Goal: Information Seeking & Learning: Compare options

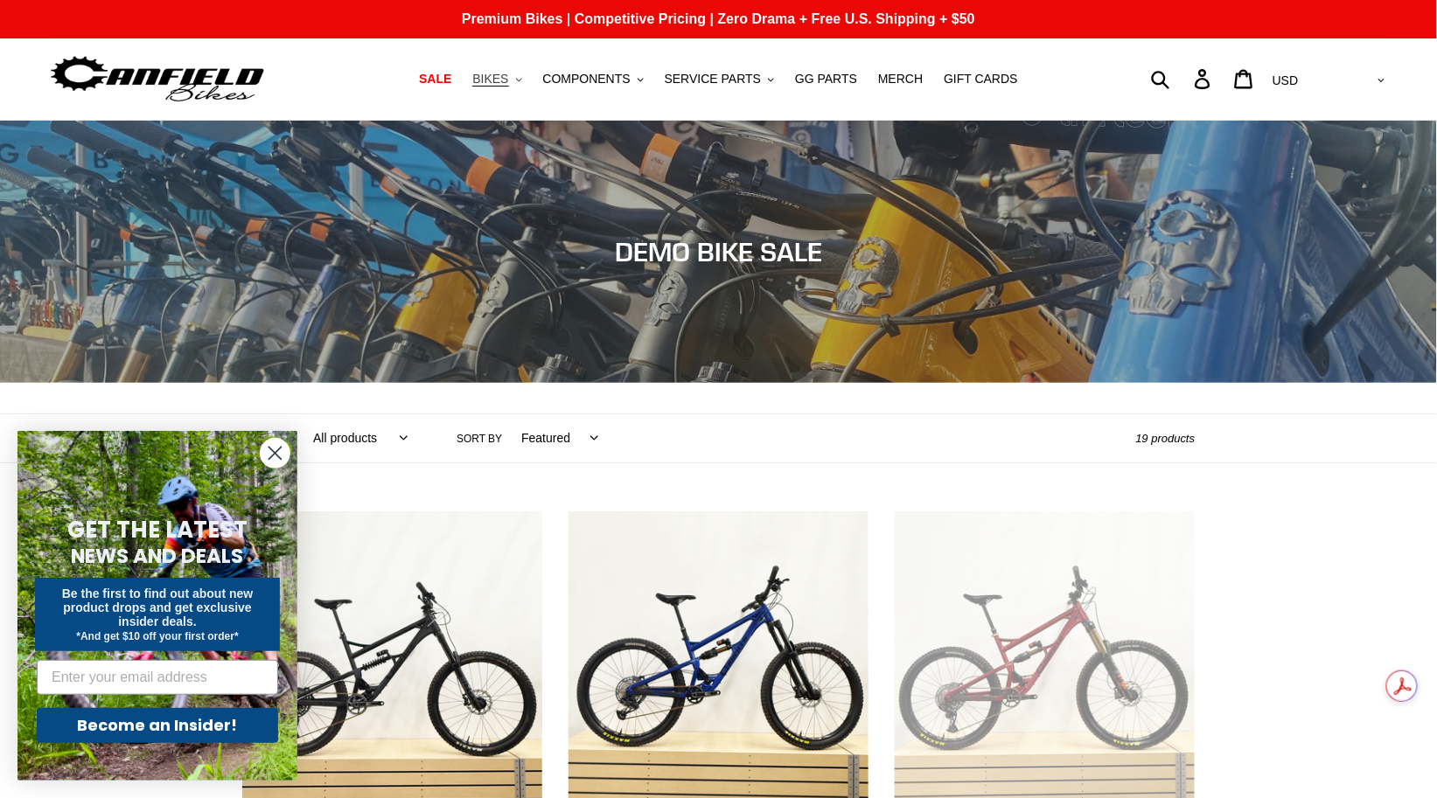
click at [522, 79] on icon ".cls-1{fill:#231f20}" at bounding box center [519, 80] width 6 height 6
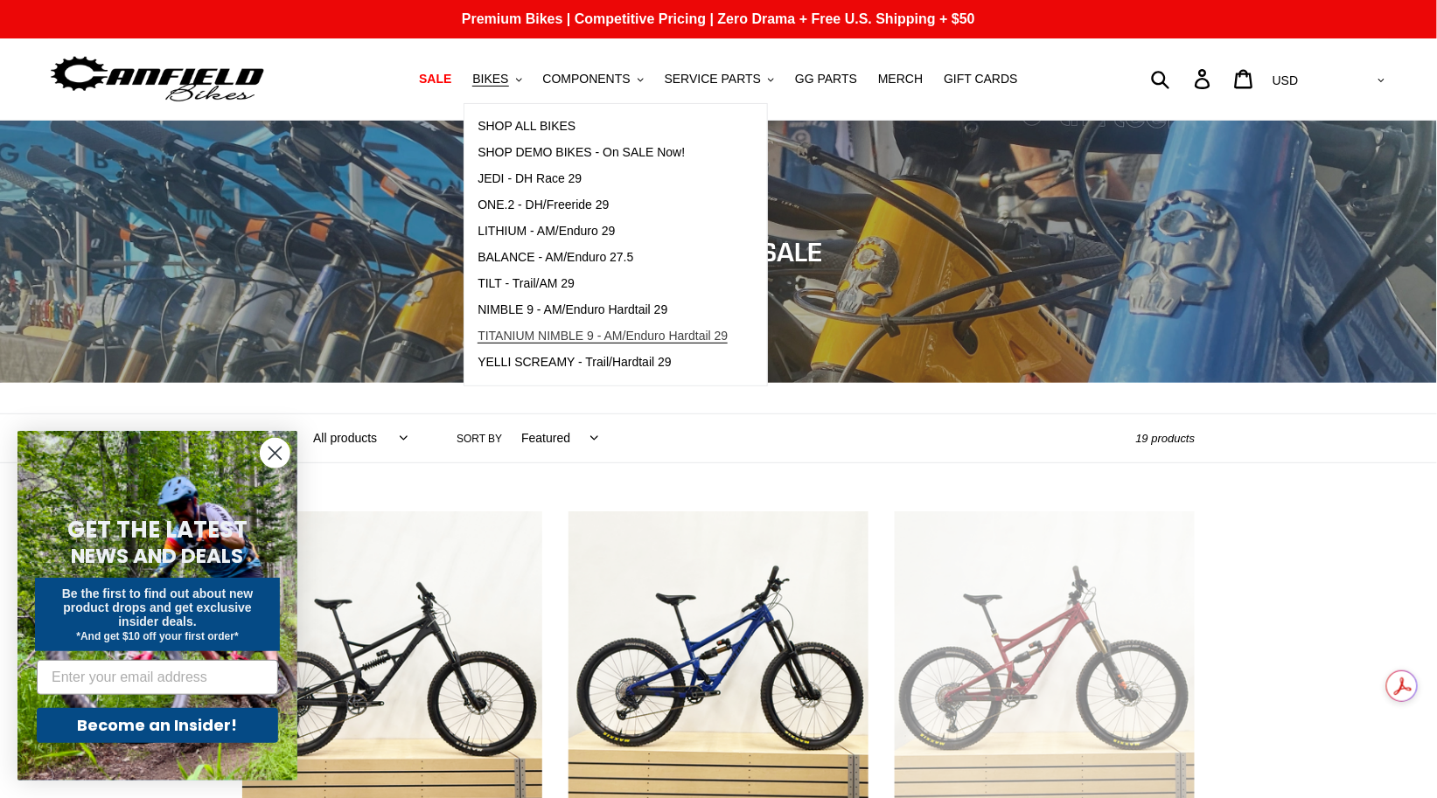
click at [549, 337] on span "TITANIUM NIMBLE 9 - AM/Enduro Hardtail 29" at bounding box center [602, 336] width 250 height 15
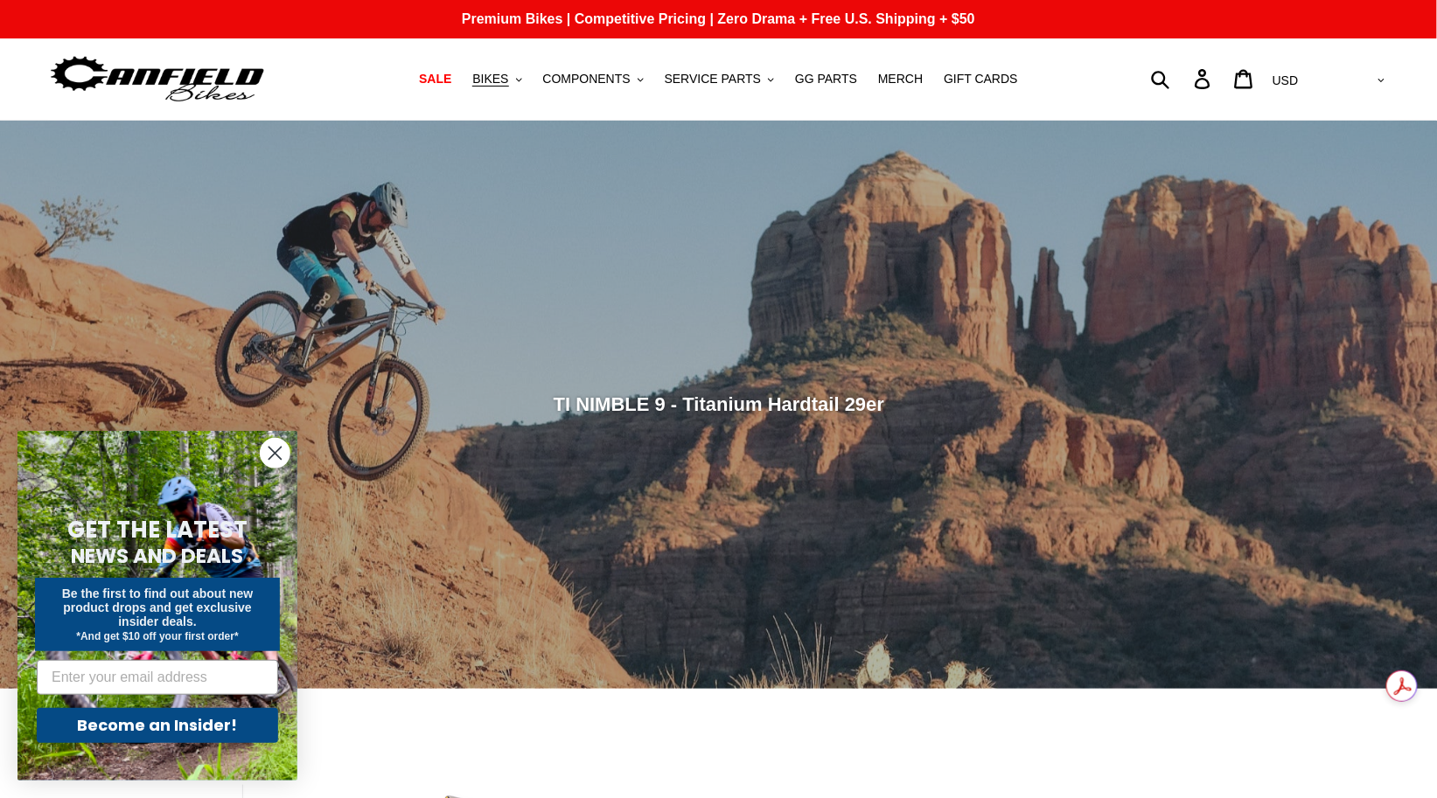
click at [275, 445] on circle "Close dialog" at bounding box center [275, 453] width 29 height 29
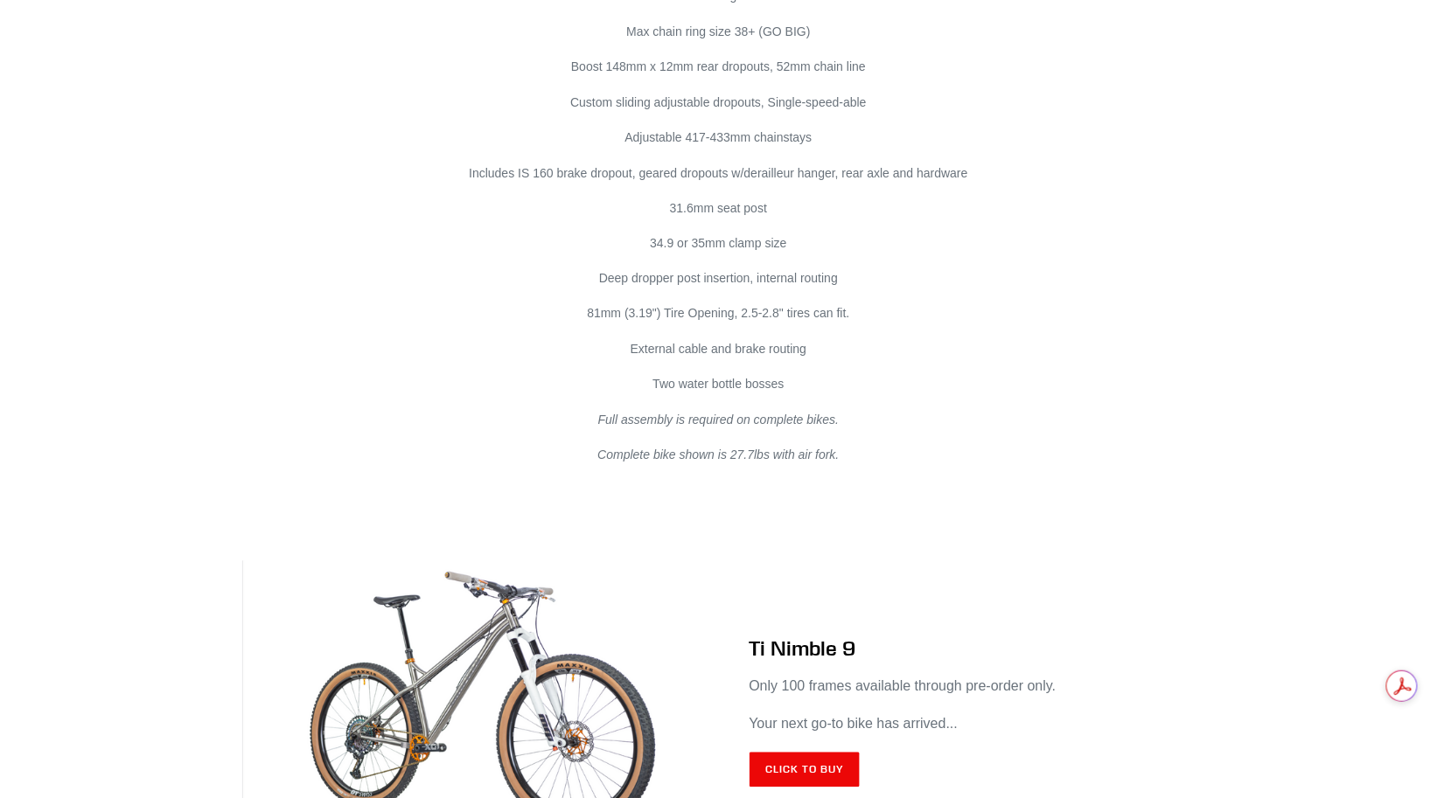
scroll to position [10201, 0]
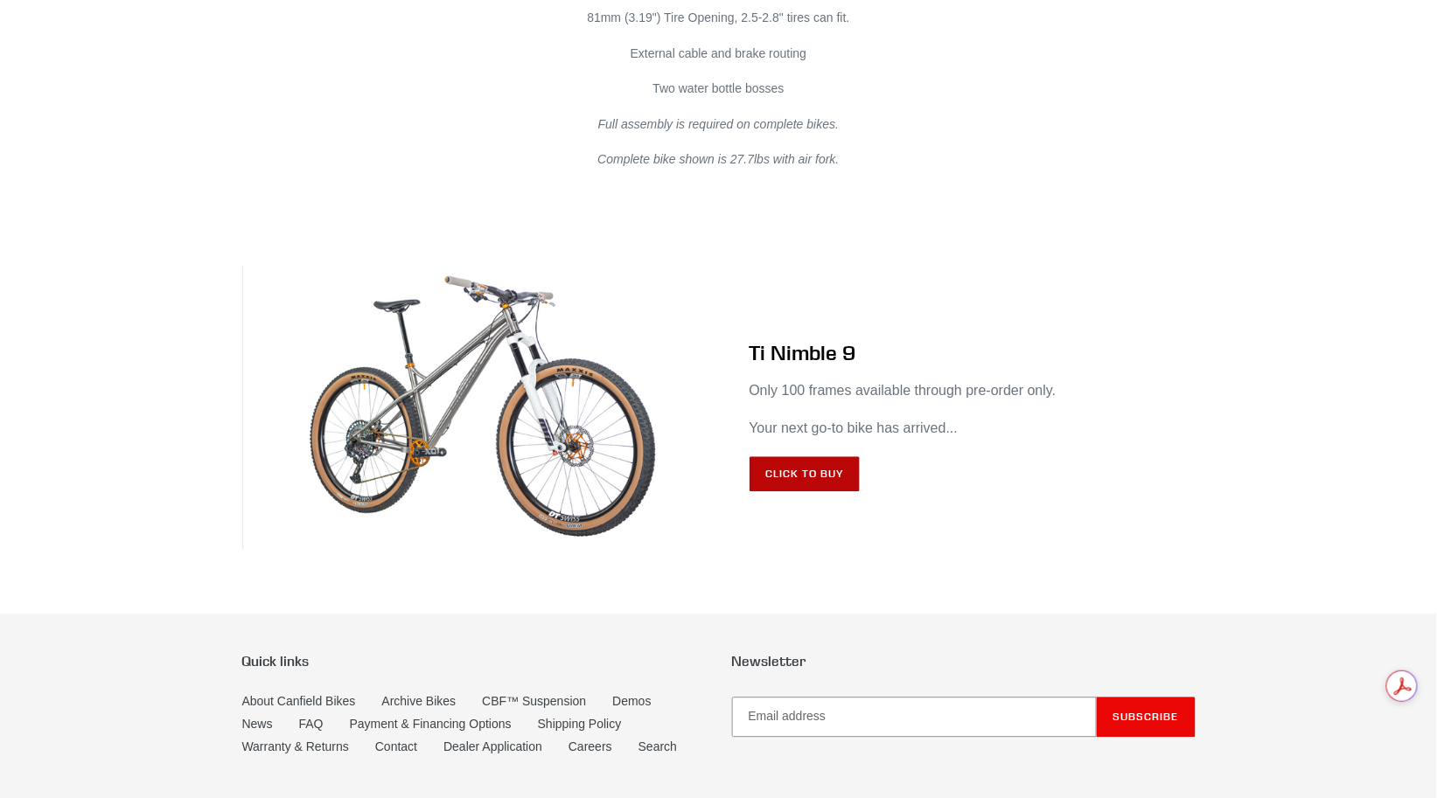
click at [824, 491] on link "Click to Buy" at bounding box center [804, 474] width 111 height 35
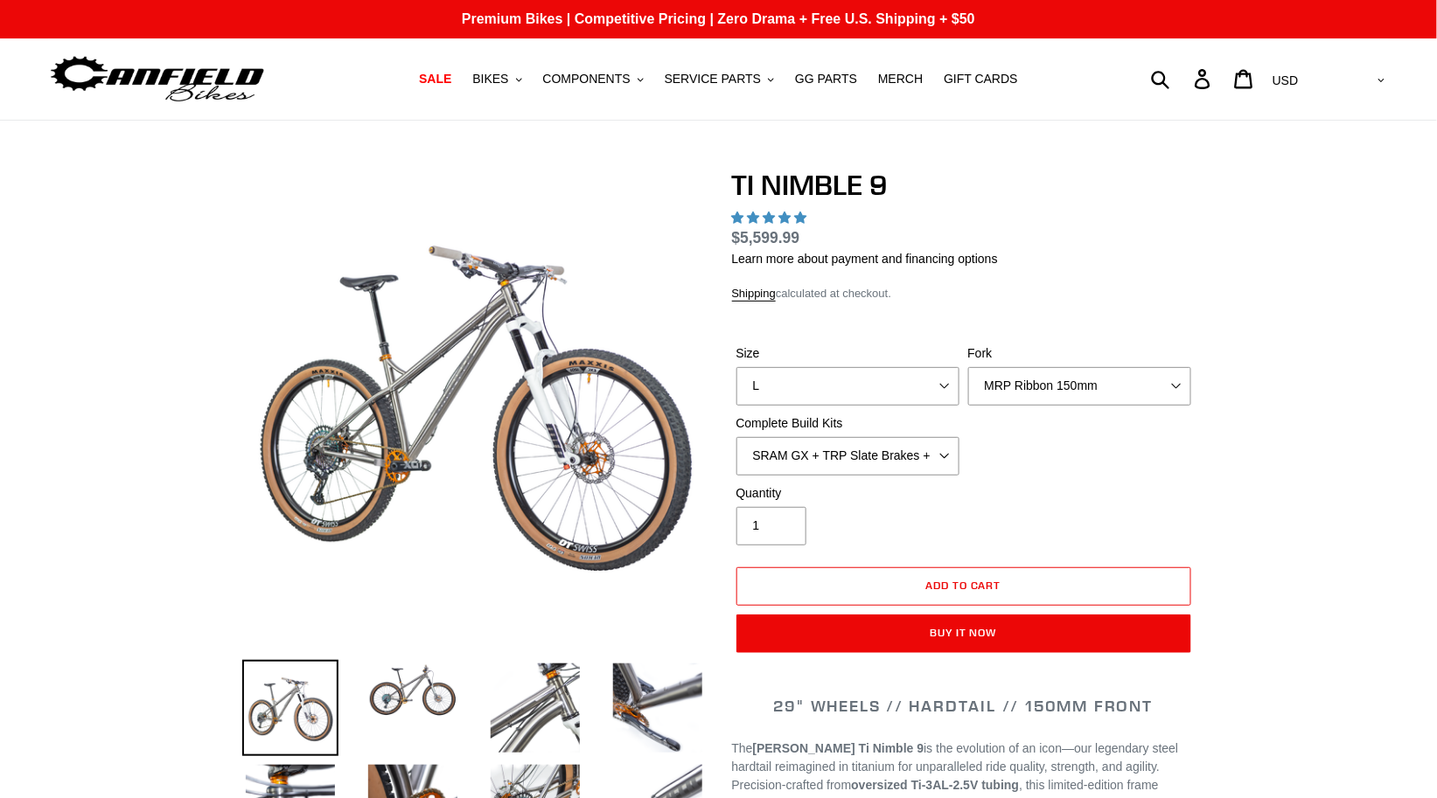
select select "highest-rating"
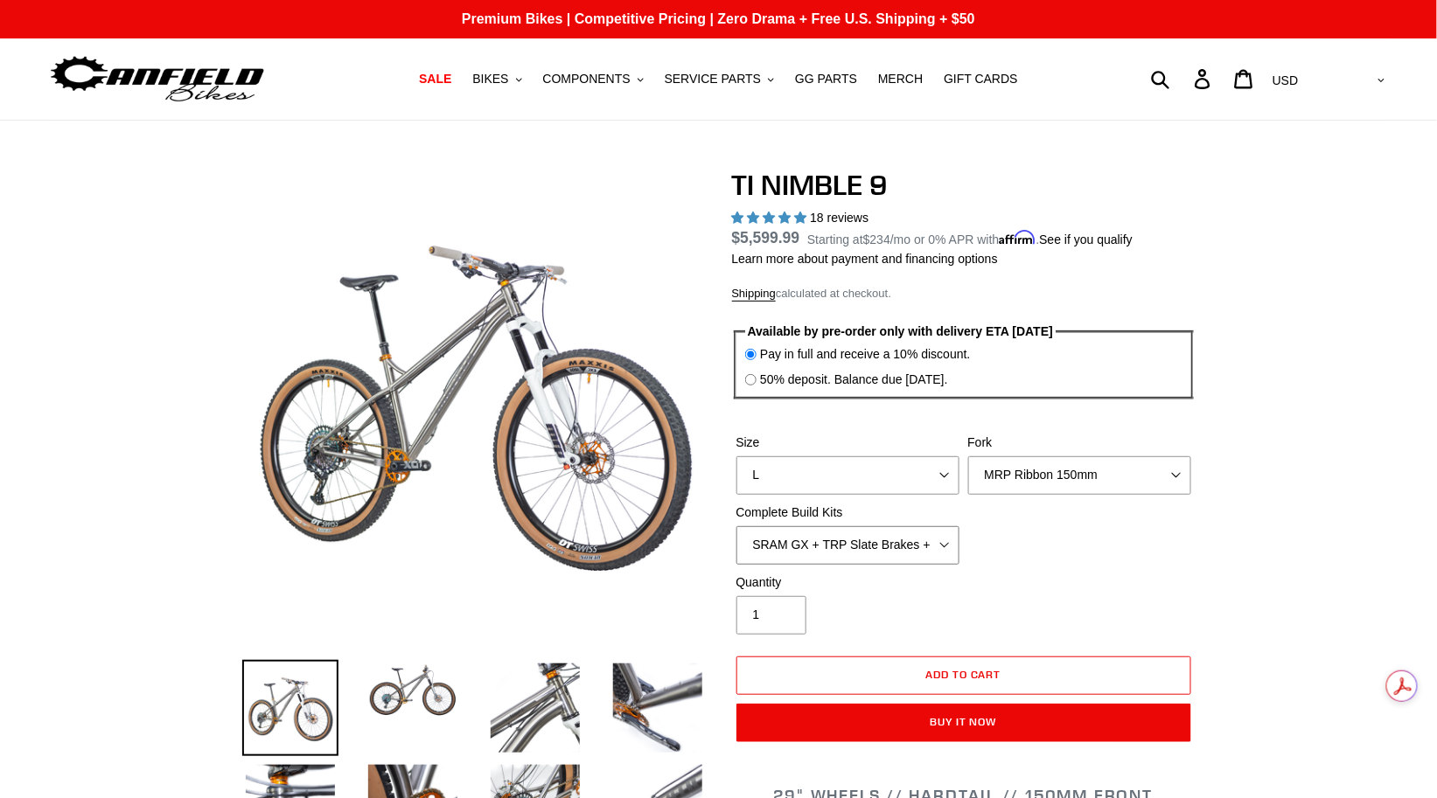
click at [944, 535] on select "SRAM GX + TRP Slate Brakes + Rotors + e13 LG-1 Wheels SHIMANO XT + SHIMANO brak…" at bounding box center [847, 545] width 223 height 38
click at [944, 542] on select "SRAM GX + TRP Slate Brakes + Rotors + e13 LG-1 Wheels SHIMANO XT + SHIMANO brak…" at bounding box center [847, 545] width 223 height 38
click at [944, 551] on select "SRAM GX + TRP Slate Brakes + Rotors + e13 LG-1 Wheels SHIMANO XT + SHIMANO brak…" at bounding box center [847, 545] width 223 height 38
click at [945, 545] on select "SRAM GX + TRP Slate Brakes + Rotors + e13 LG-1 Wheels SHIMANO XT + SHIMANO brak…" at bounding box center [847, 545] width 223 height 38
select select "SHIMANO XTR + HOPE Brakes + DT Swiss Carbon Wheels"
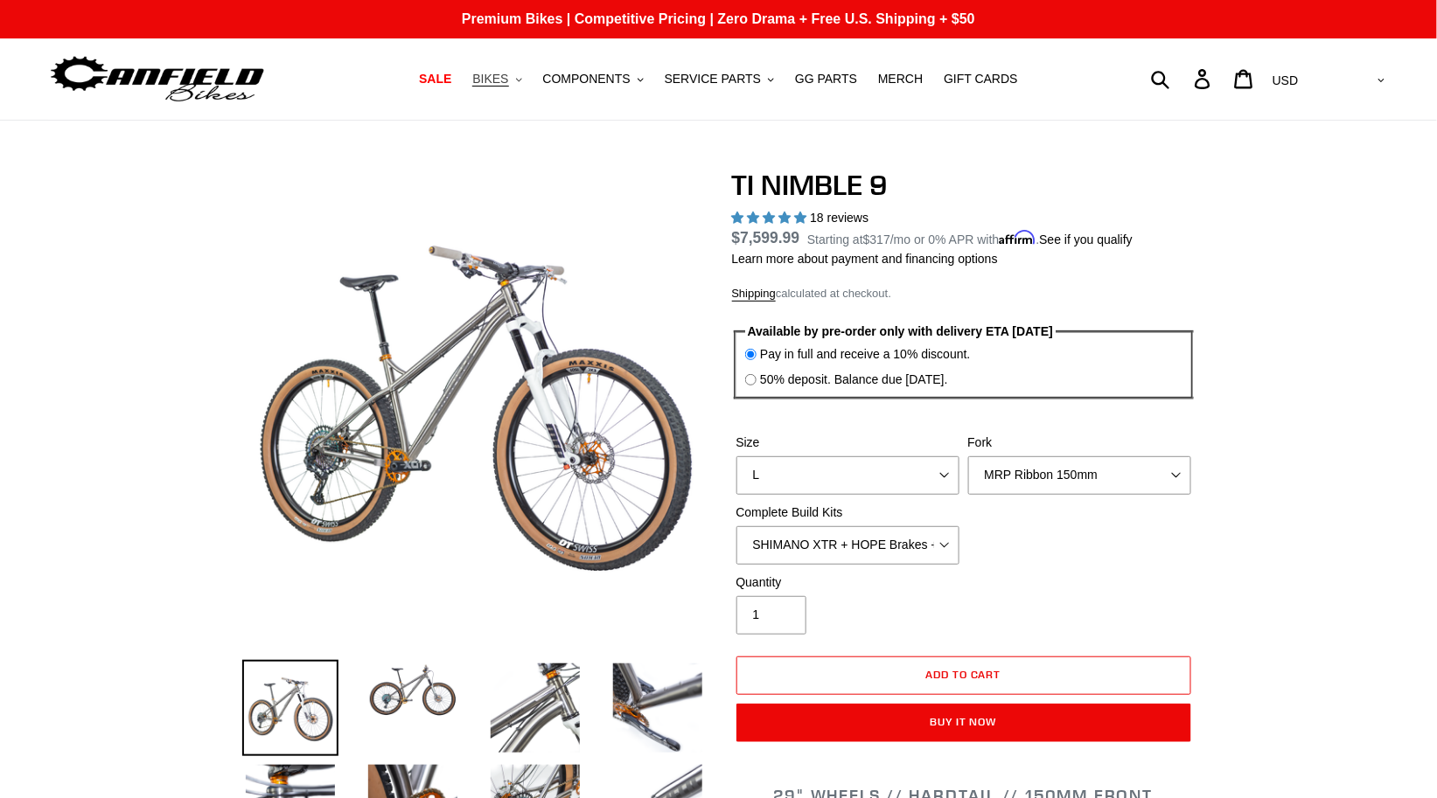
click at [516, 84] on button "BIKES .cls-1{fill:#231f20}" at bounding box center [496, 79] width 66 height 24
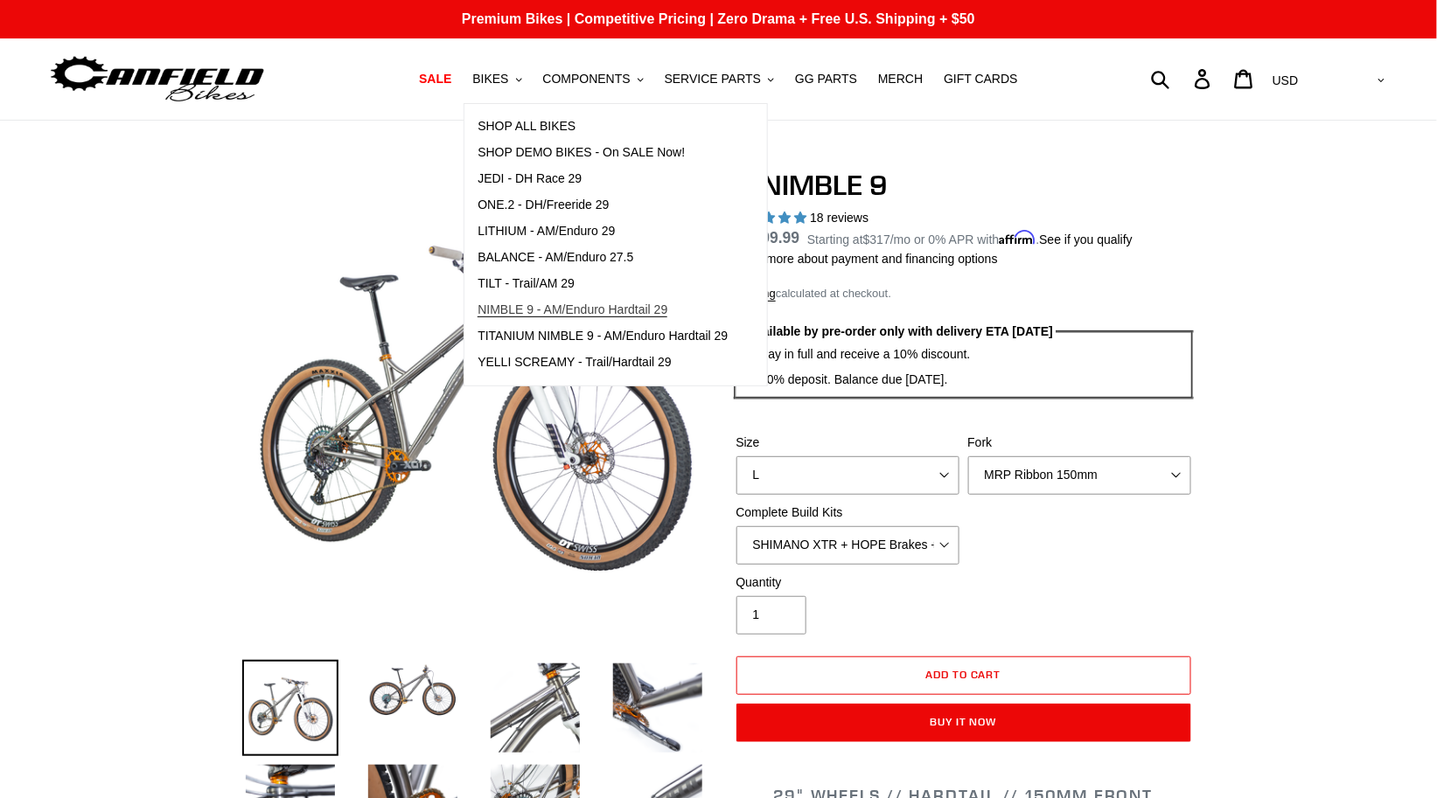
click at [627, 313] on span "NIMBLE 9 - AM/Enduro Hardtail 29" at bounding box center [572, 310] width 190 height 15
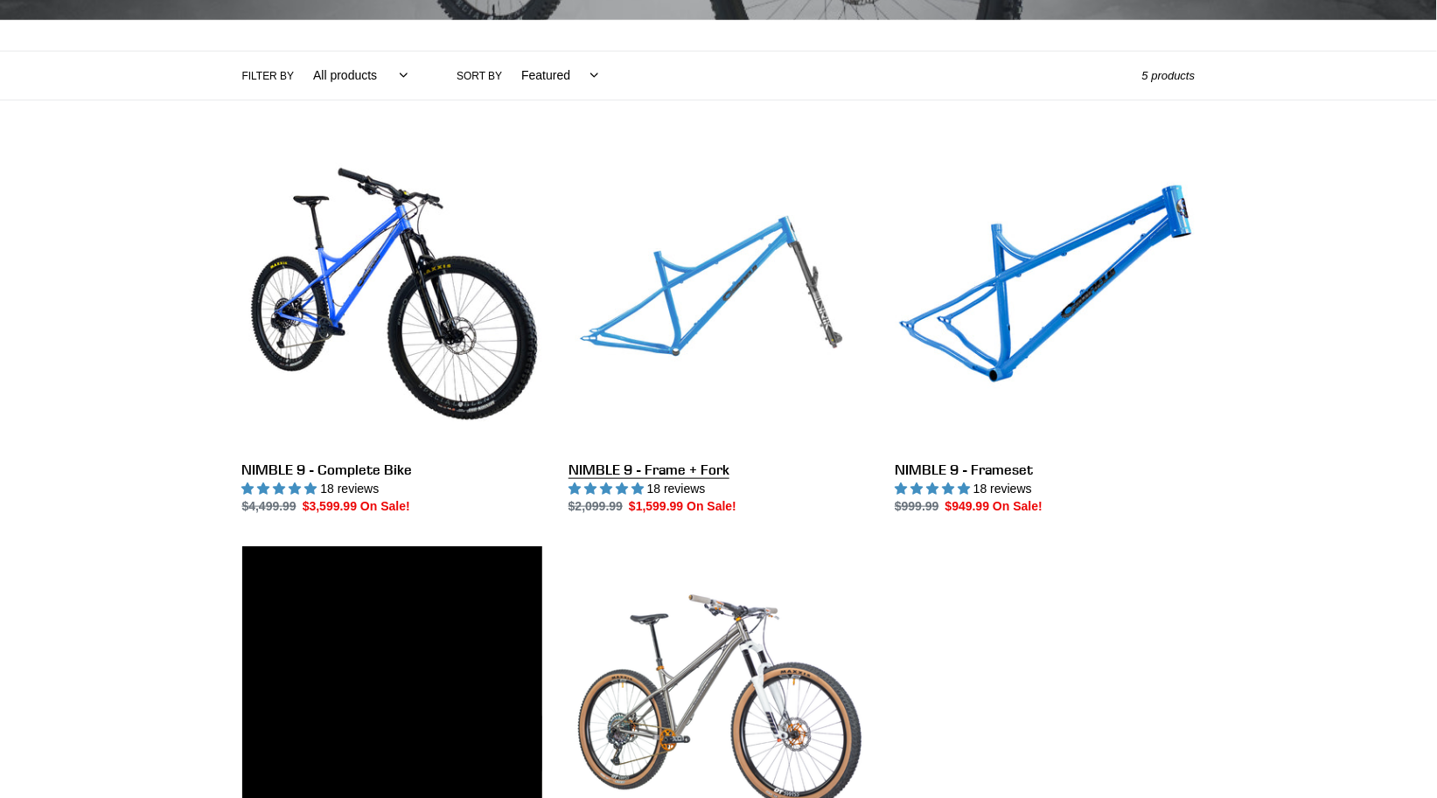
scroll to position [440, 0]
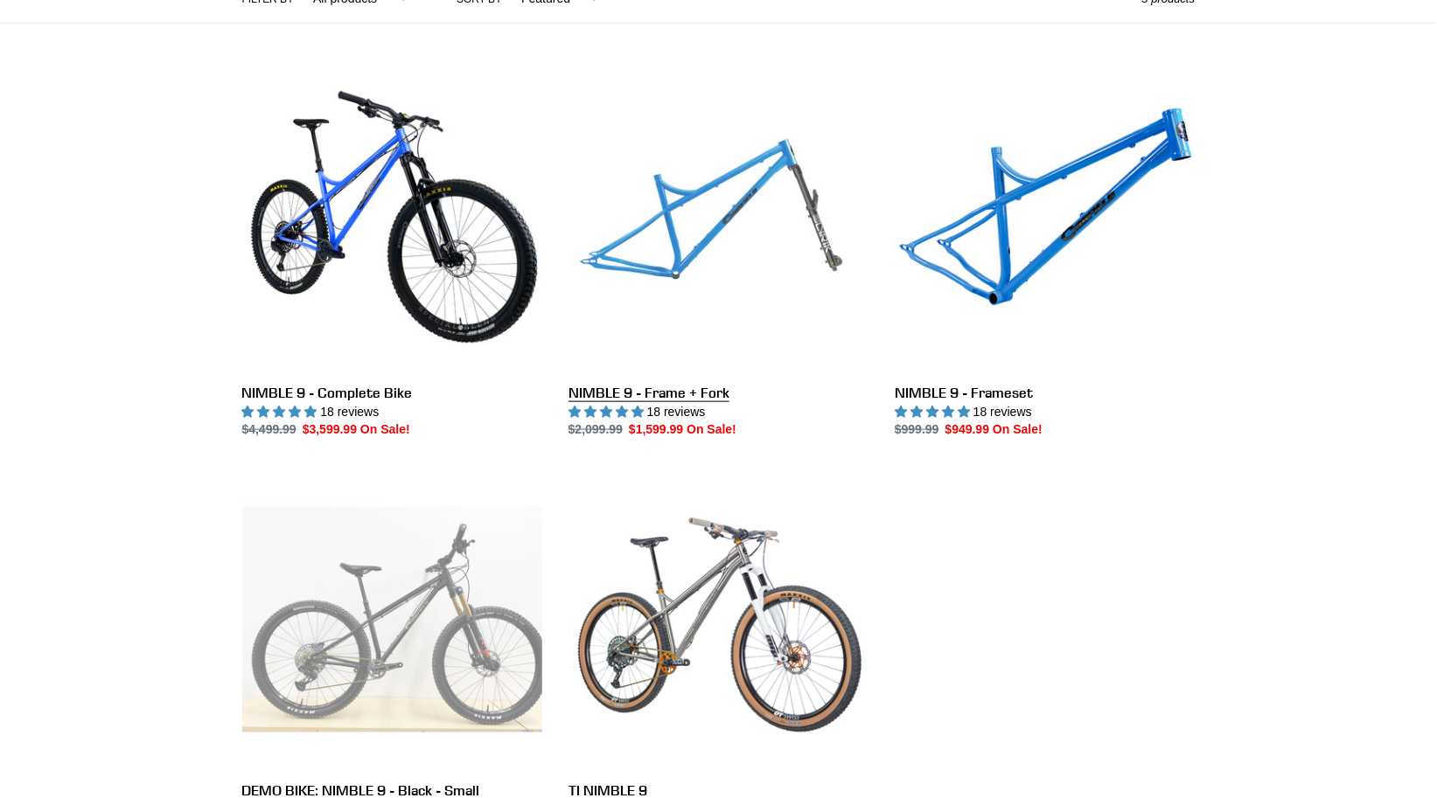
click at [706, 246] on link "NIMBLE 9 - Frame + Fork" at bounding box center [718, 256] width 300 height 368
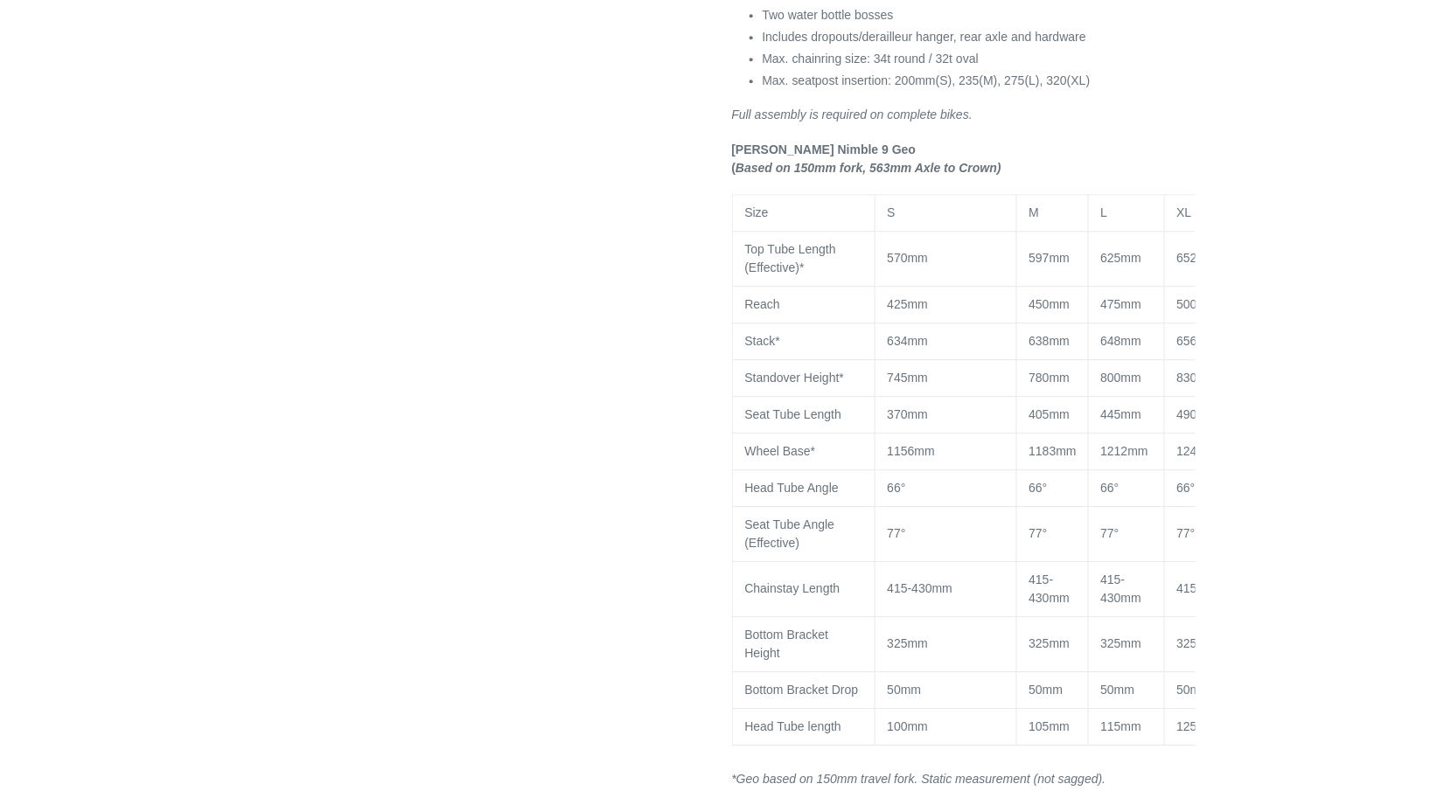
select select "highest-rating"
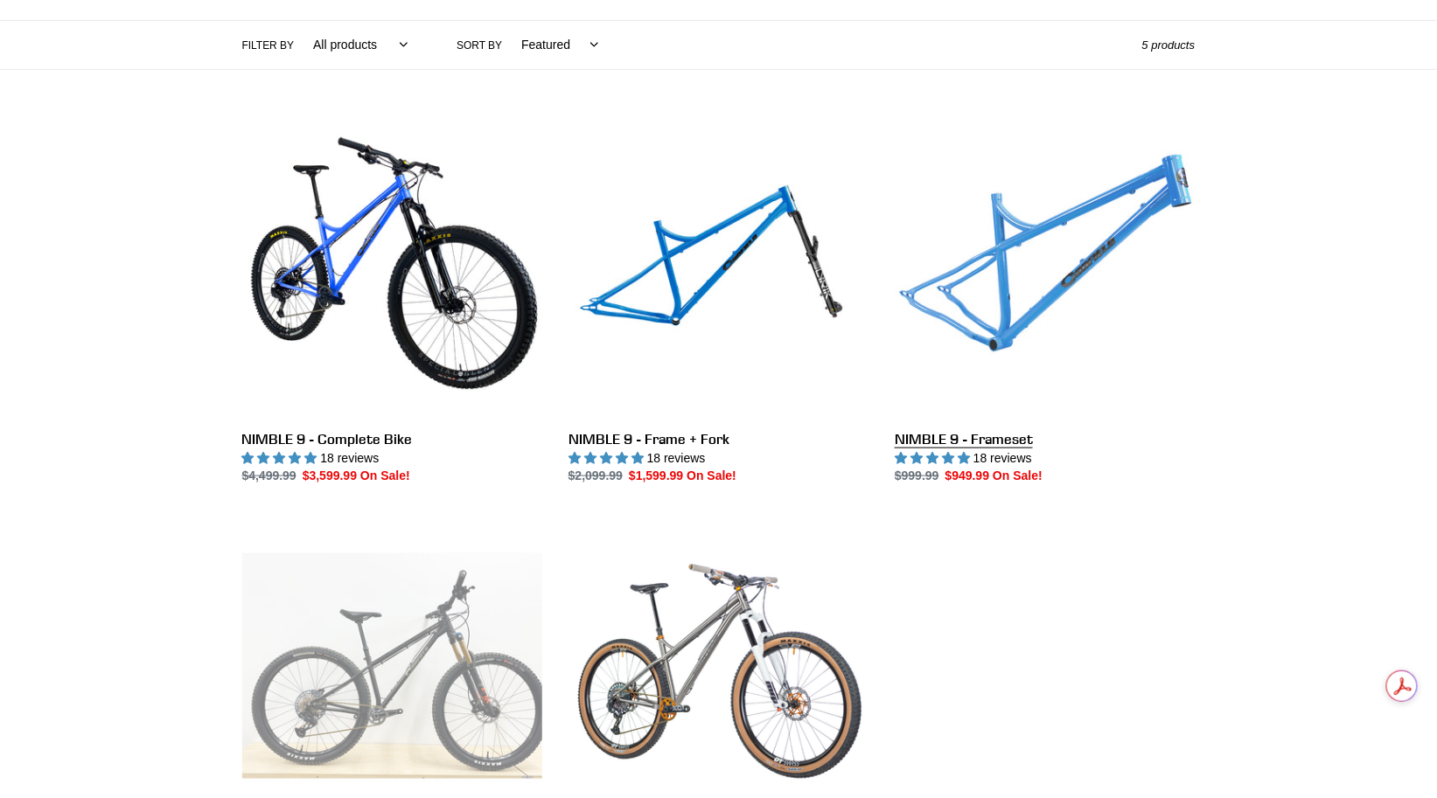
click at [1006, 317] on link "NIMBLE 9 - Frameset" at bounding box center [1045, 302] width 300 height 368
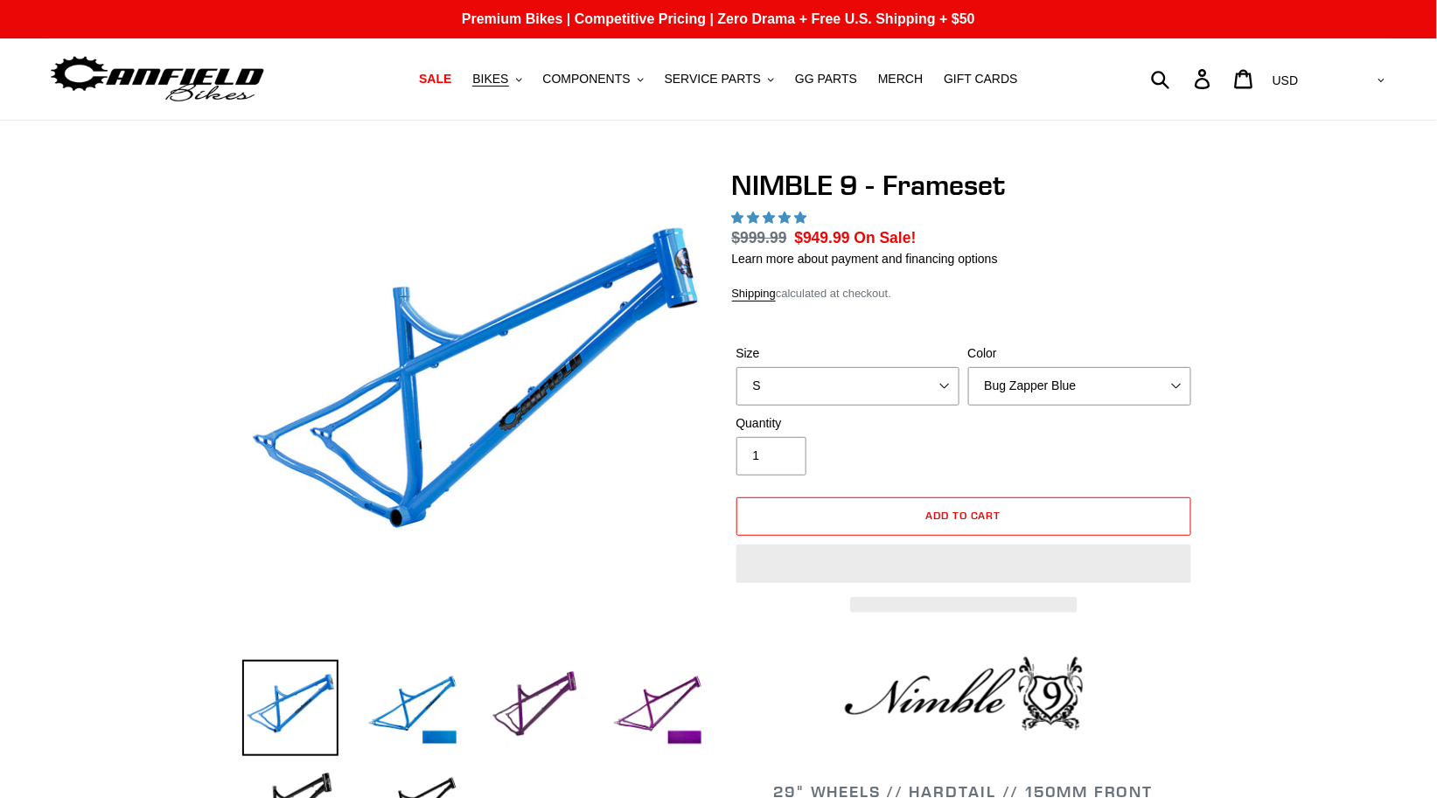
select select "highest-rating"
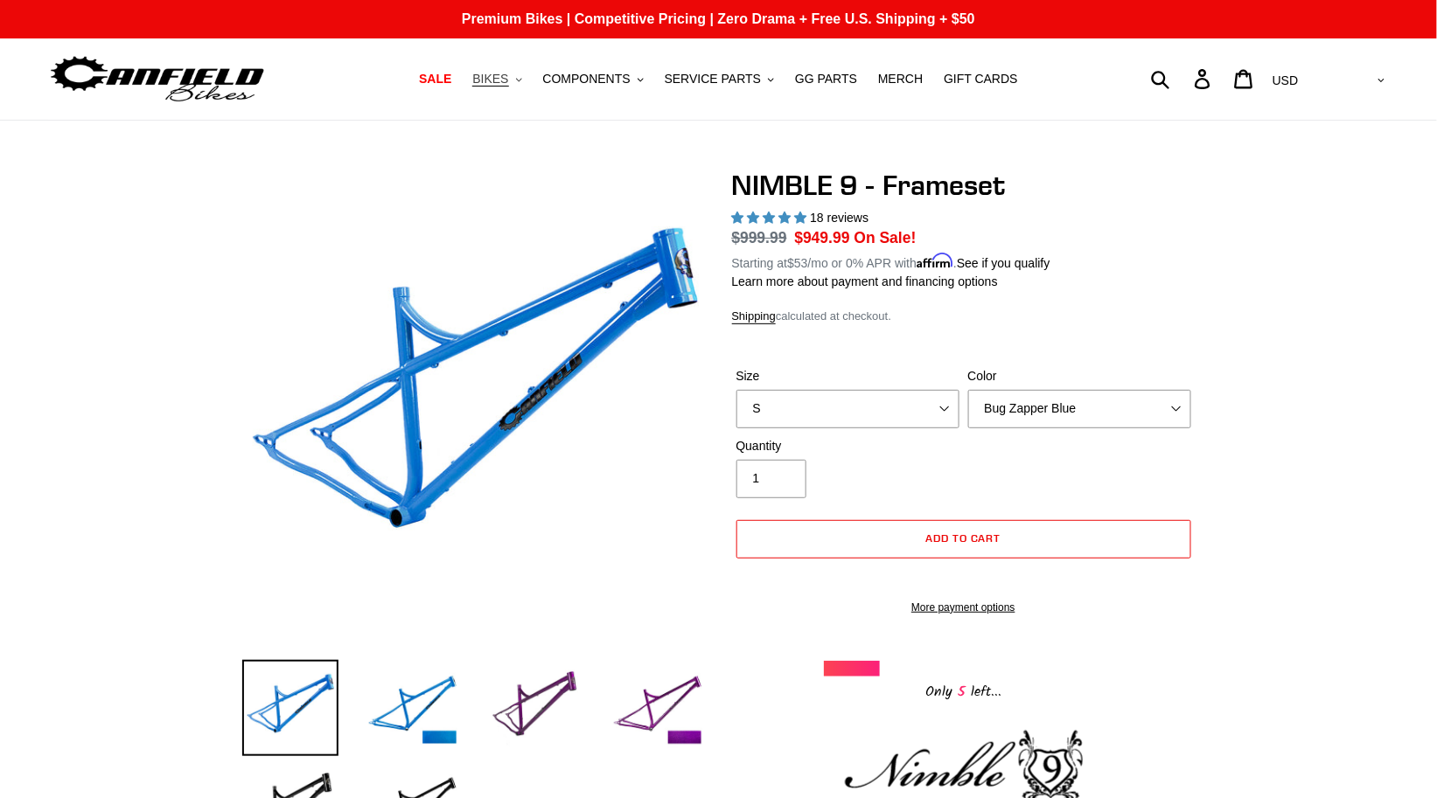
click at [495, 78] on span "BIKES" at bounding box center [490, 79] width 36 height 15
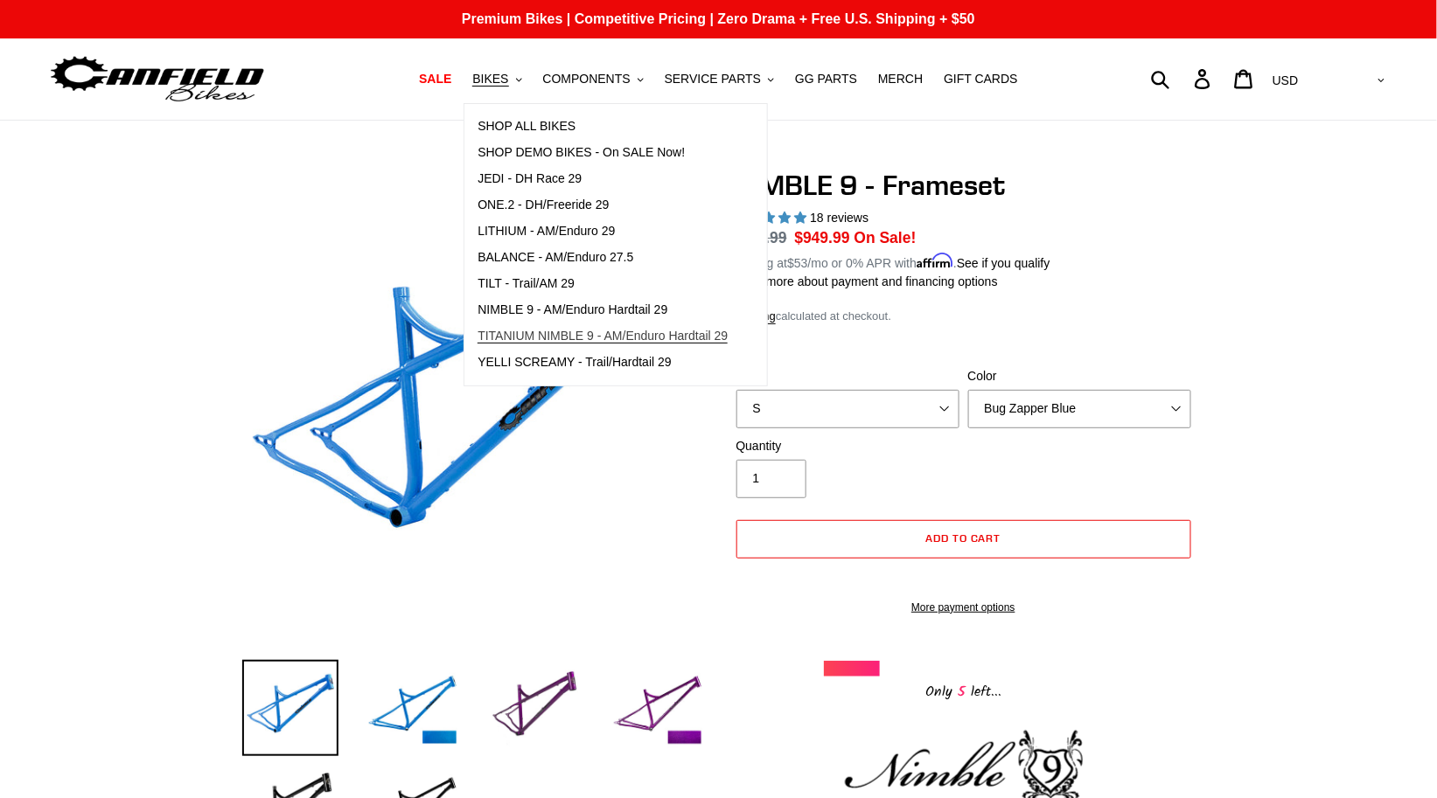
click at [574, 338] on span "TITANIUM NIMBLE 9 - AM/Enduro Hardtail 29" at bounding box center [602, 336] width 250 height 15
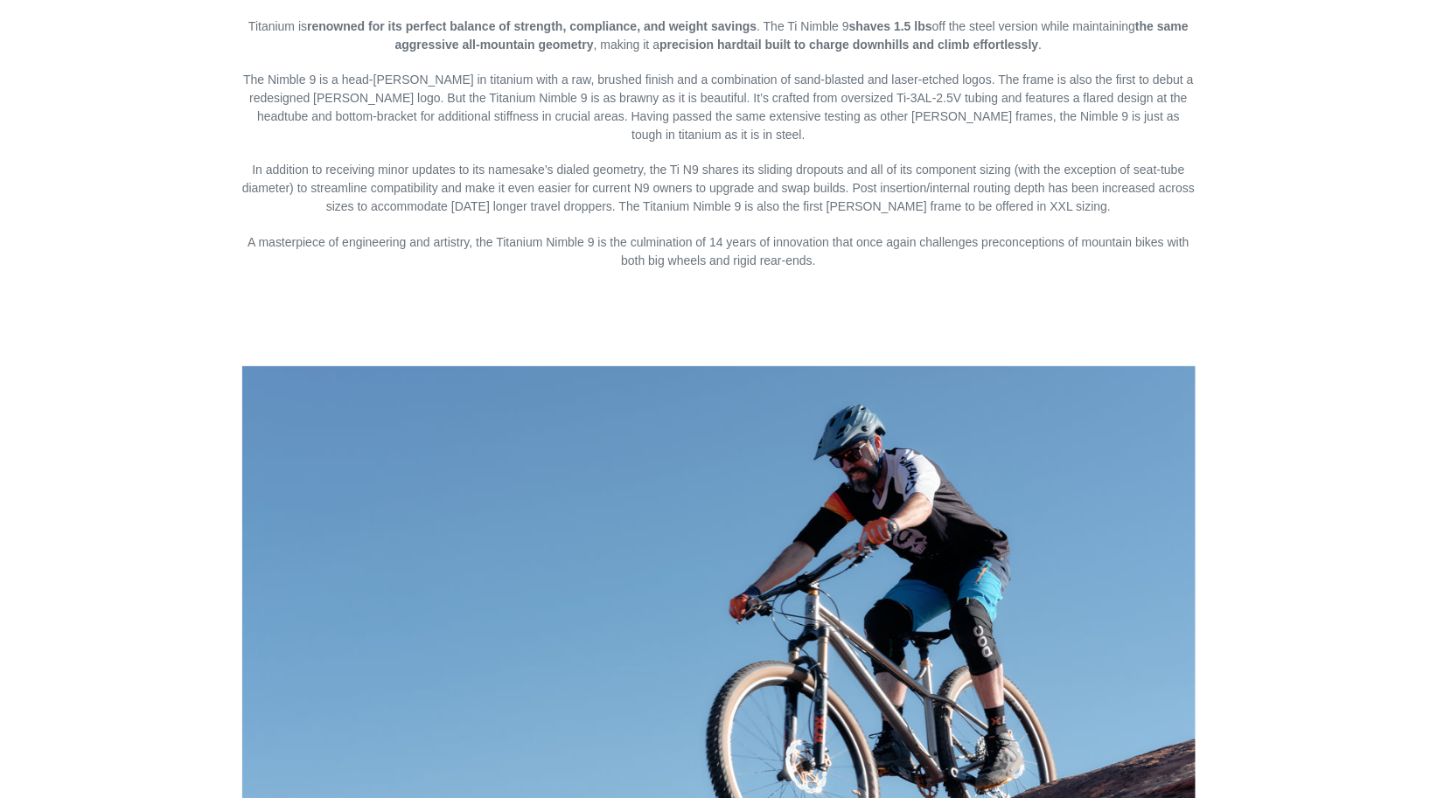
scroll to position [2182, 0]
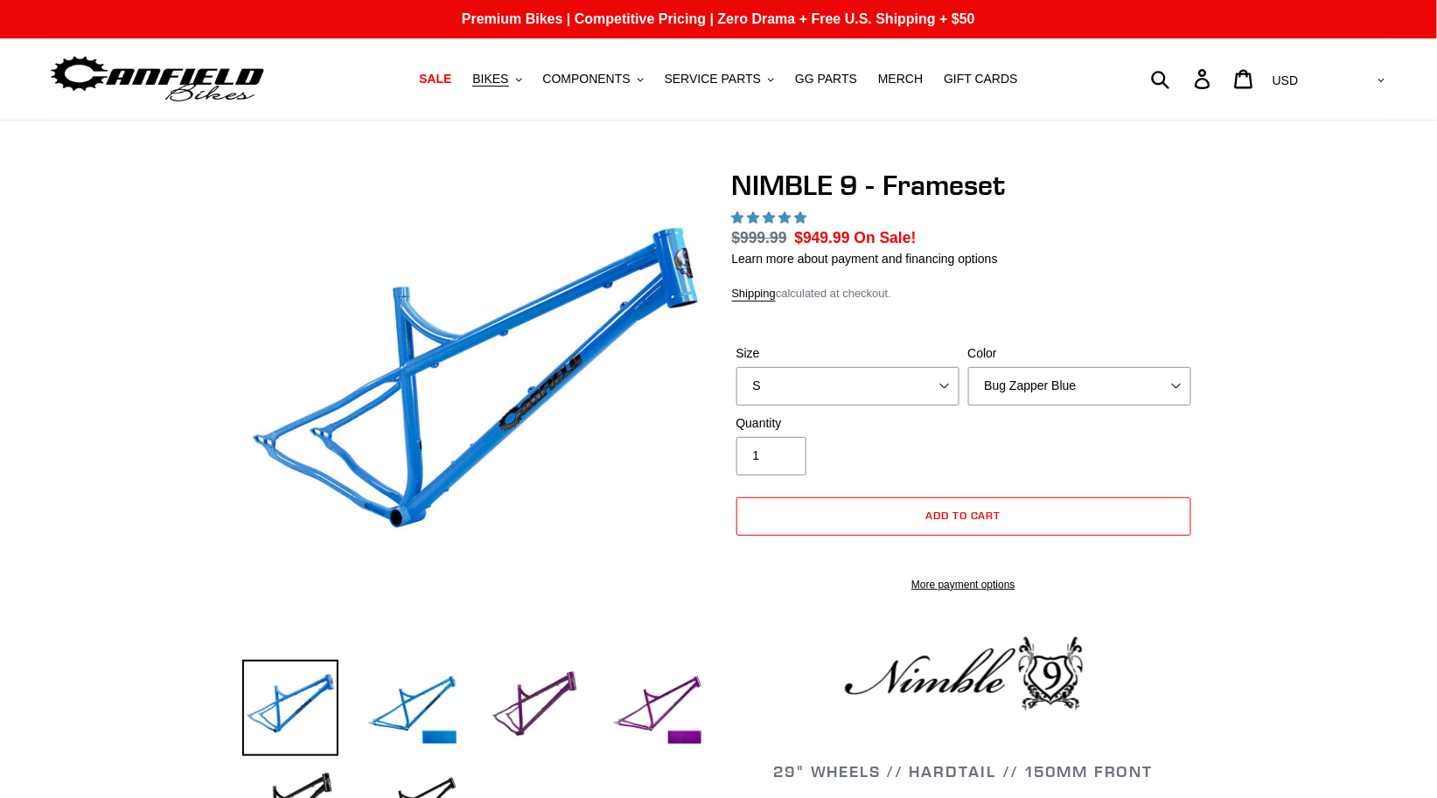
select select "highest-rating"
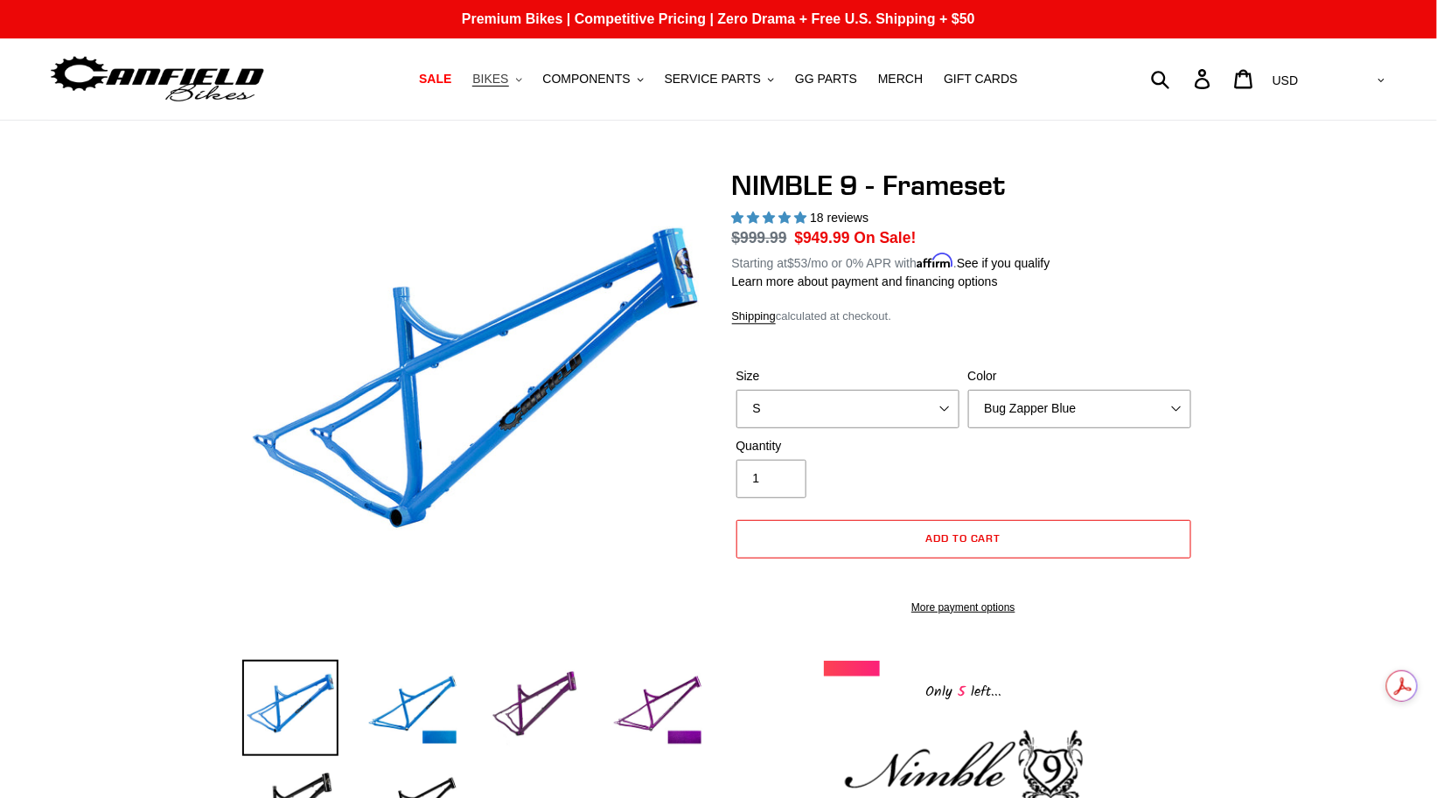
click at [508, 76] on span "BIKES" at bounding box center [490, 79] width 36 height 15
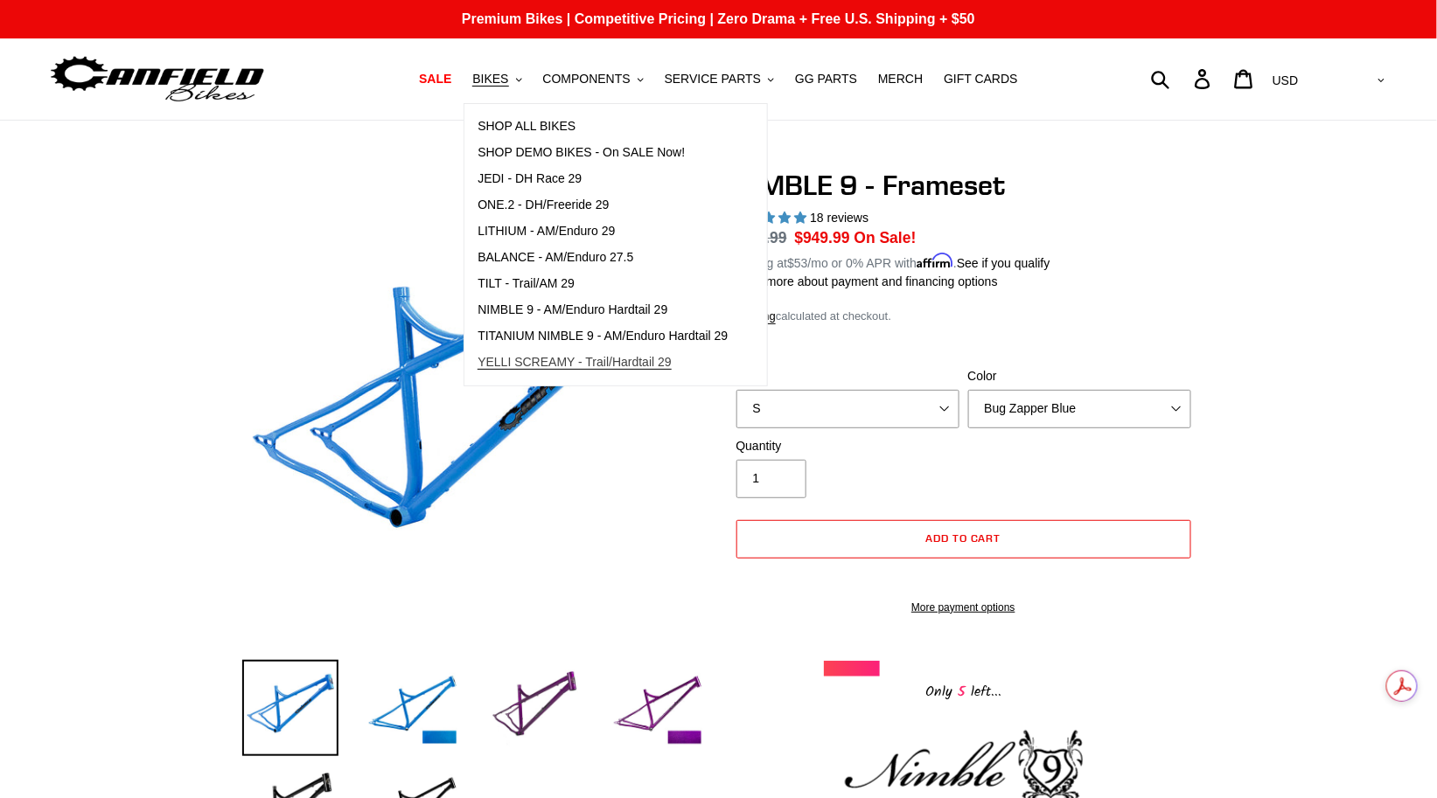
click at [621, 369] on span "YELLI SCREAMY - Trail/Hardtail 29" at bounding box center [574, 362] width 194 height 15
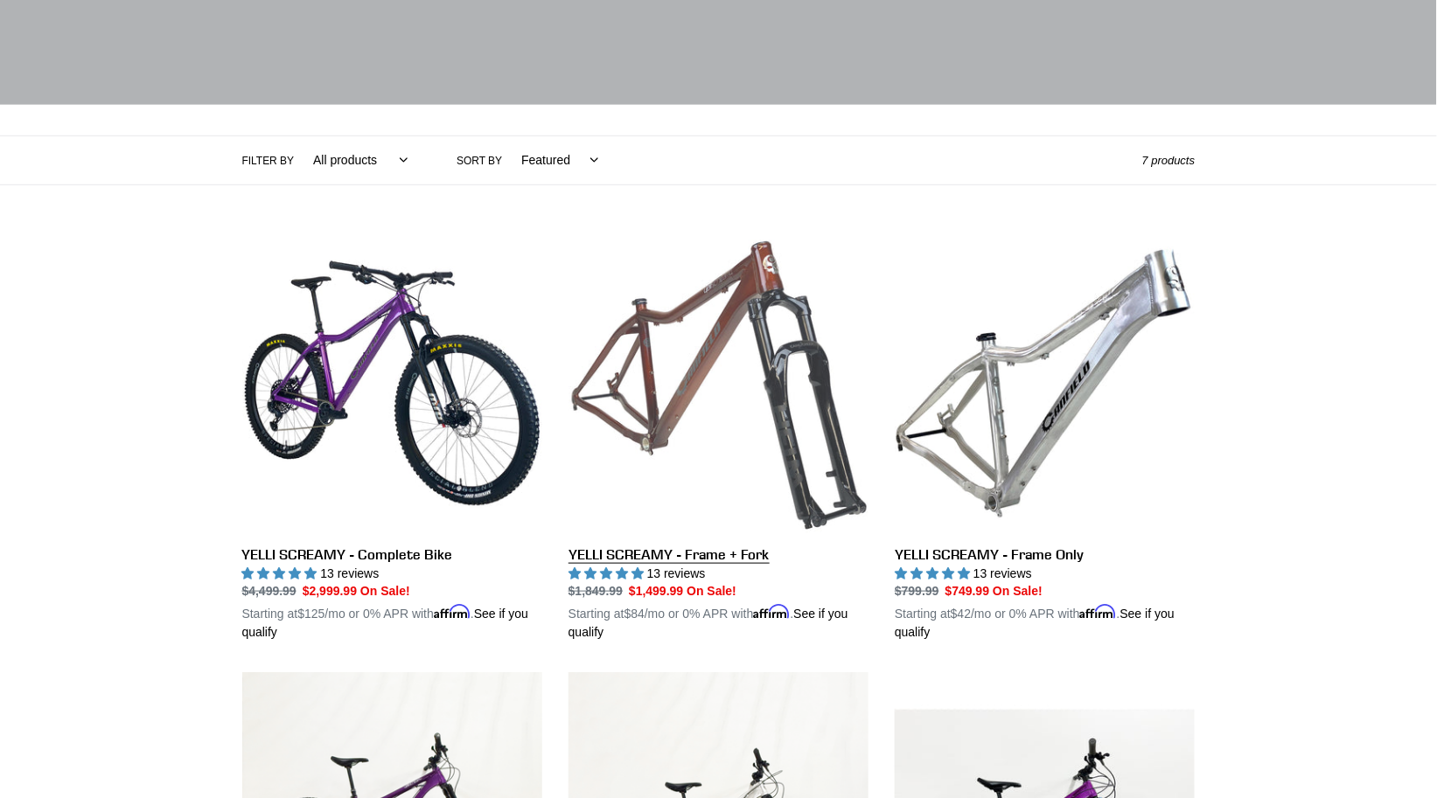
scroll to position [367, 0]
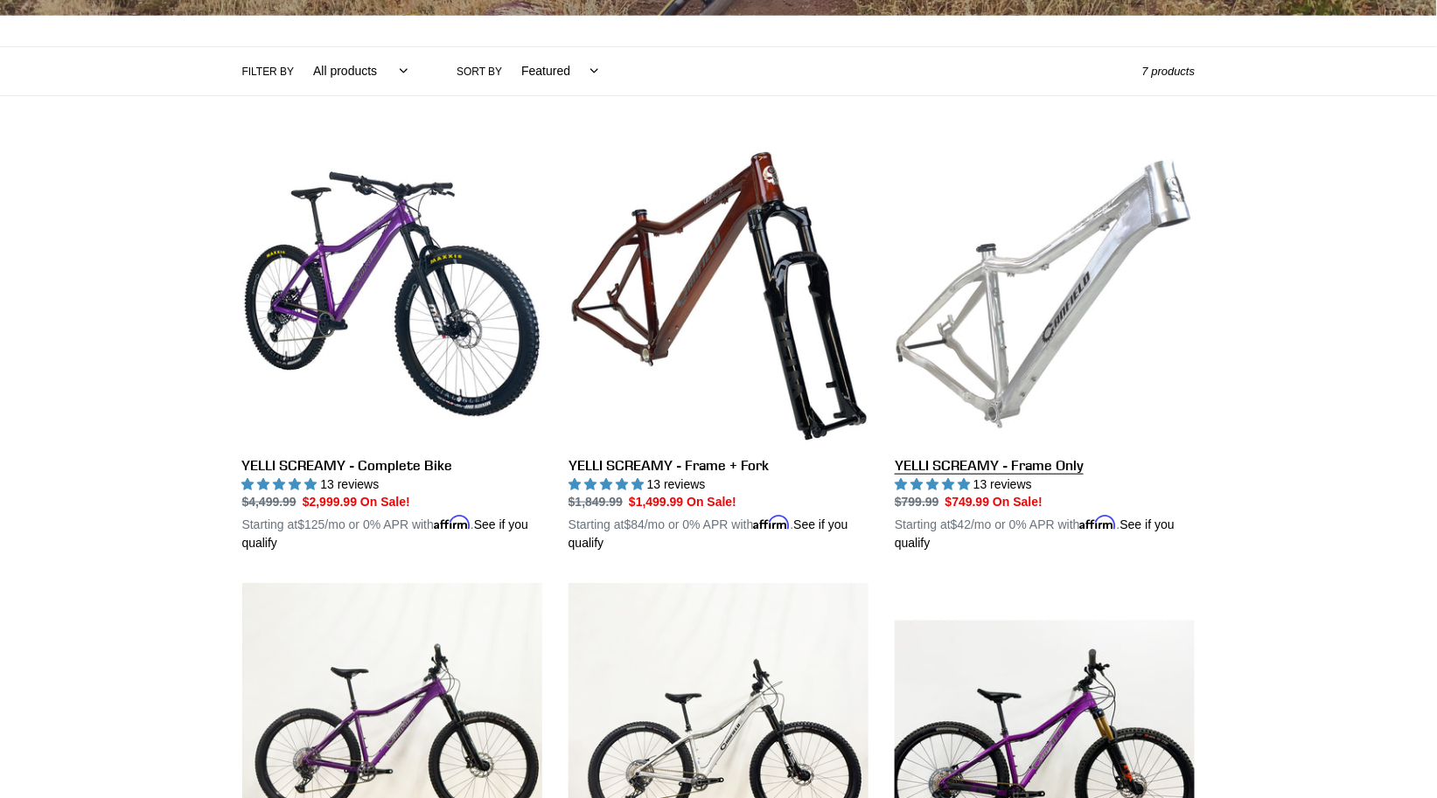
click at [1021, 320] on link "YELLI SCREAMY - Frame Only" at bounding box center [1045, 348] width 300 height 409
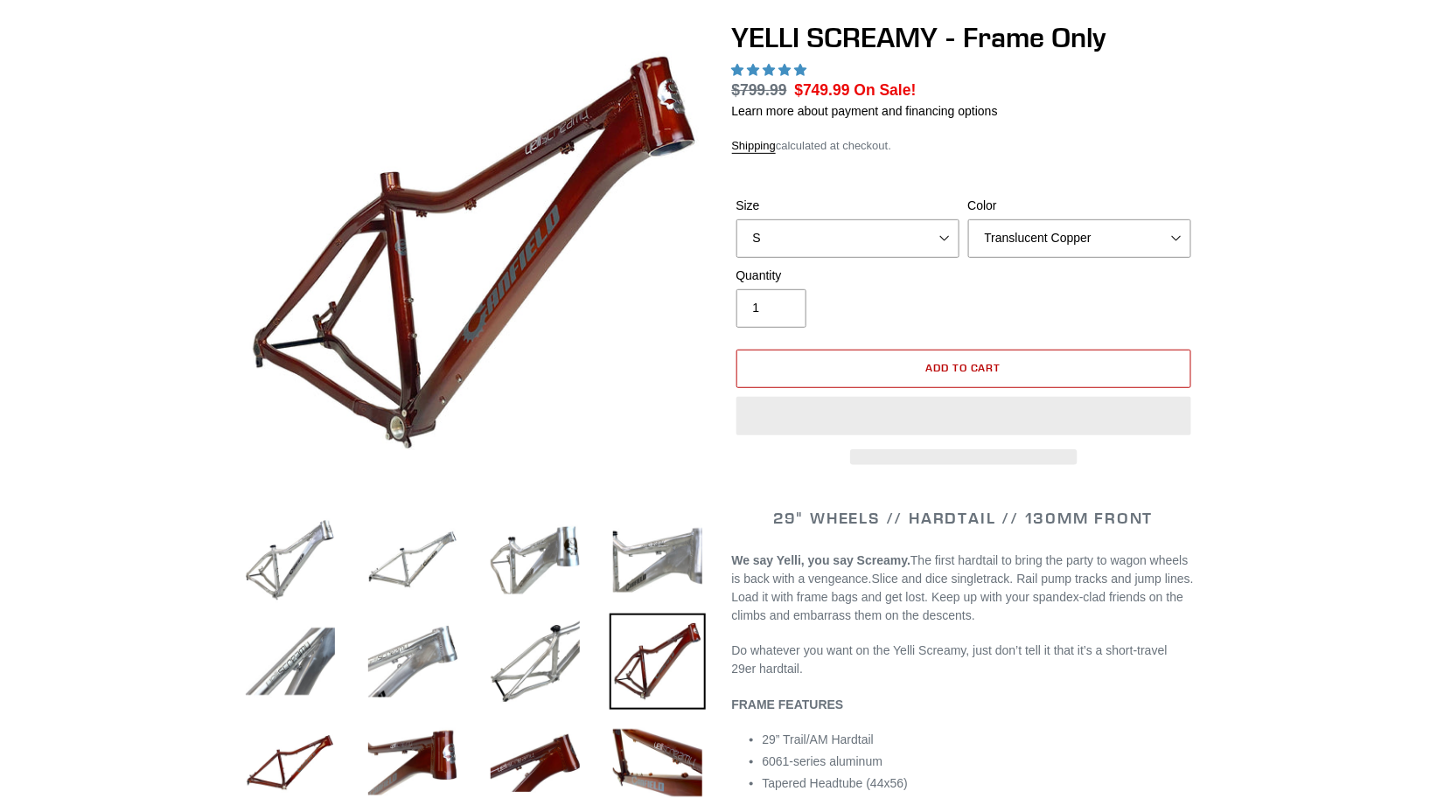
select select "highest-rating"
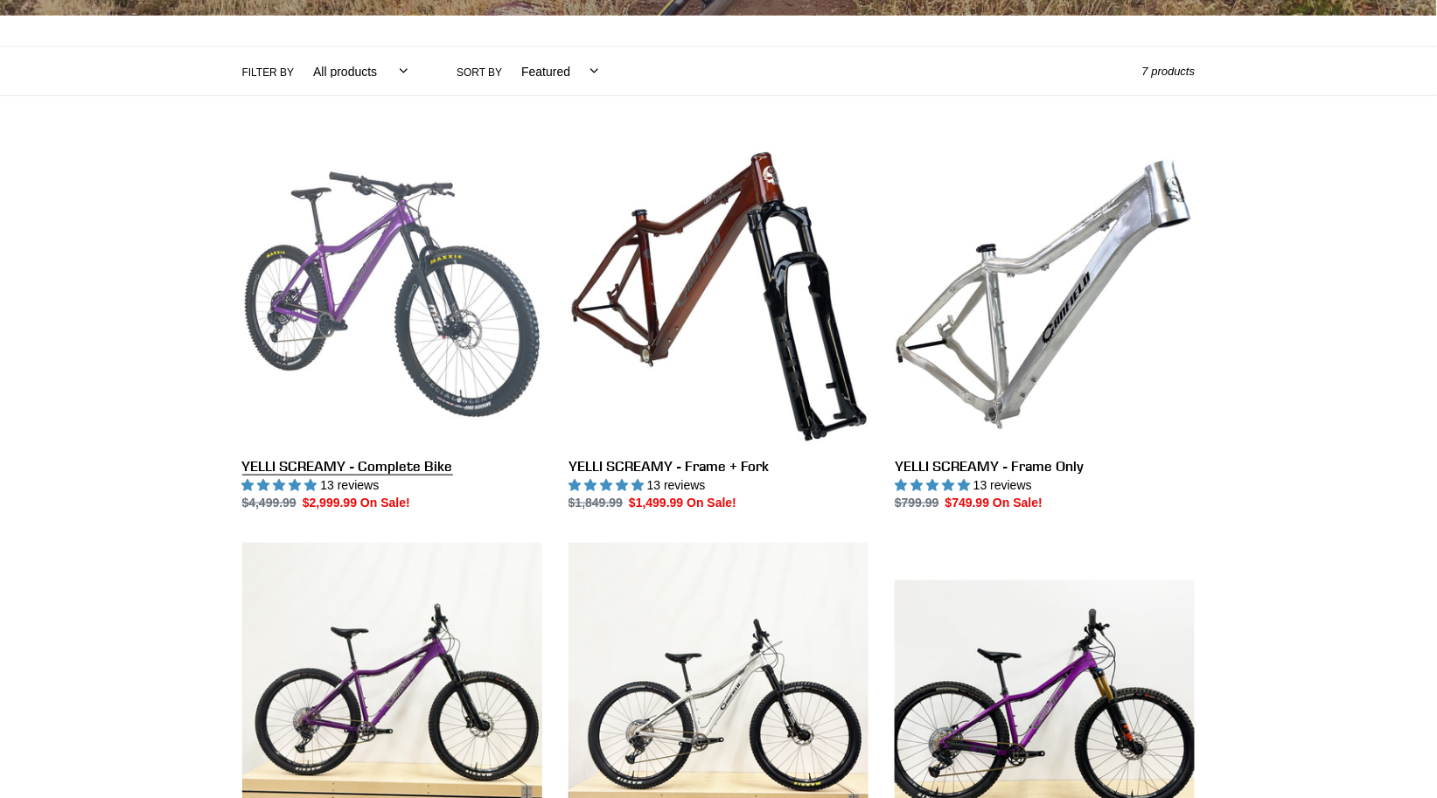
scroll to position [367, 0]
click at [430, 331] on link "YELLI SCREAMY - Complete Bike" at bounding box center [392, 328] width 300 height 368
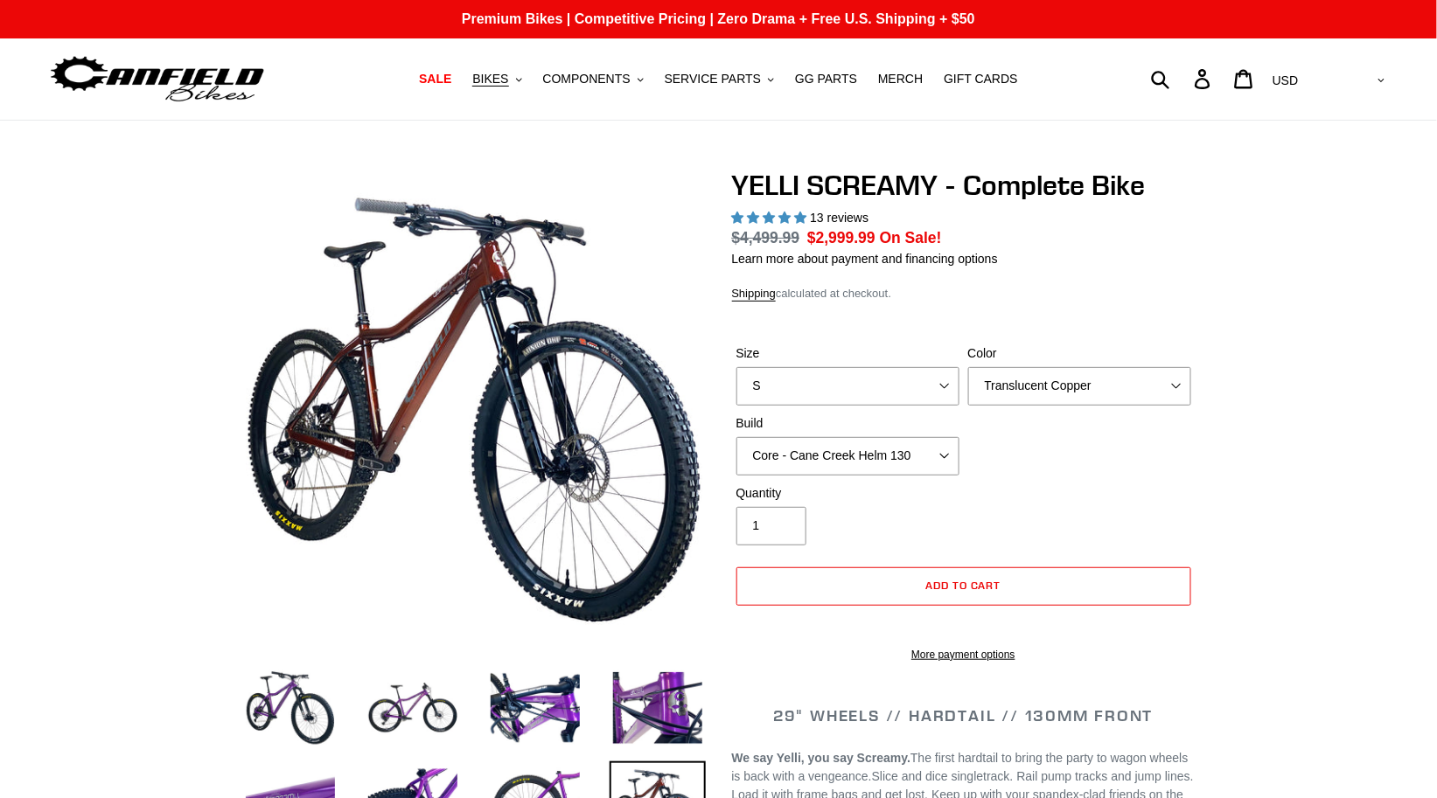
select select "highest-rating"
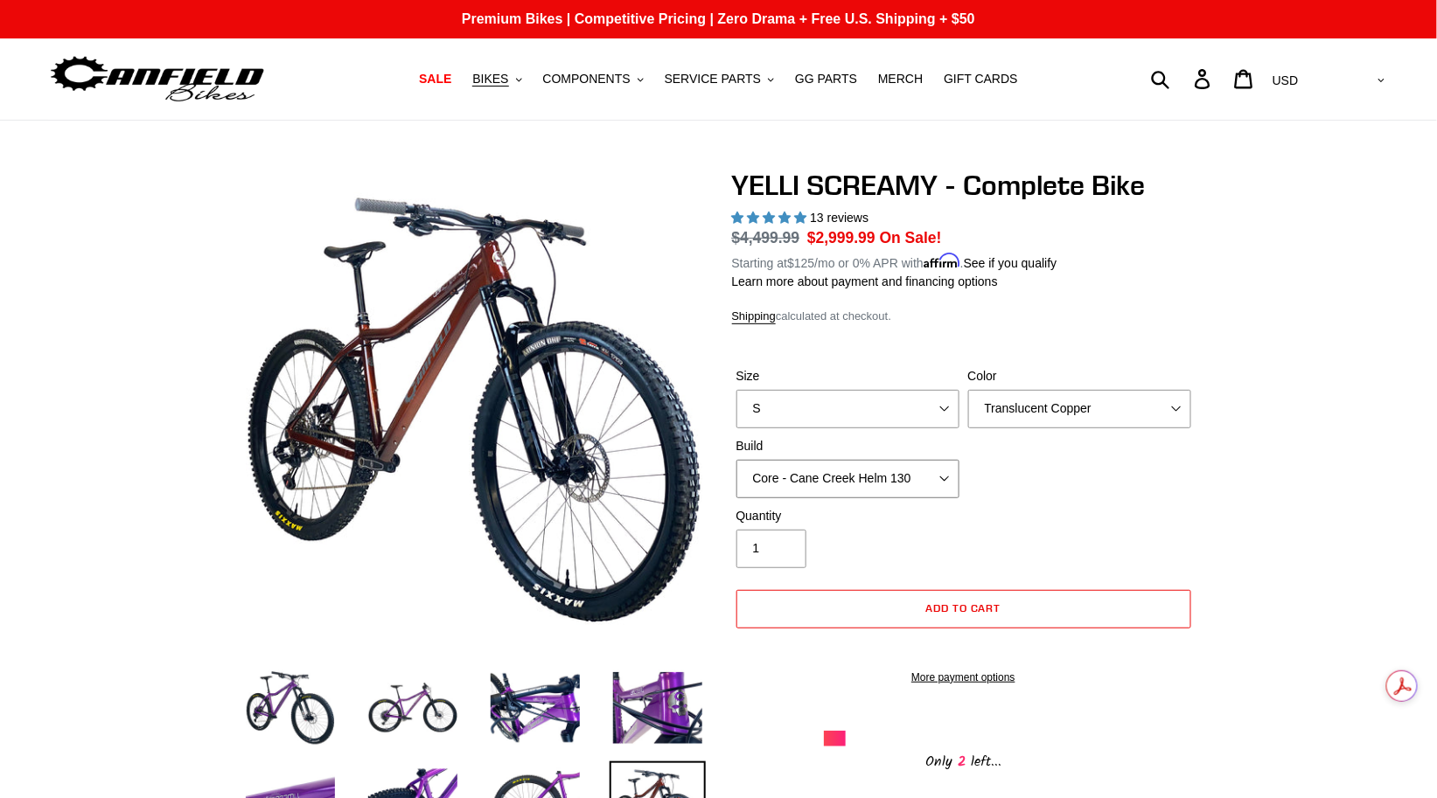
click at [931, 477] on select "Core - Cane Creek Helm 130 Pro - Cane Creek Helm 130 Core - Fox 34 SL Factory G…" at bounding box center [847, 479] width 223 height 38
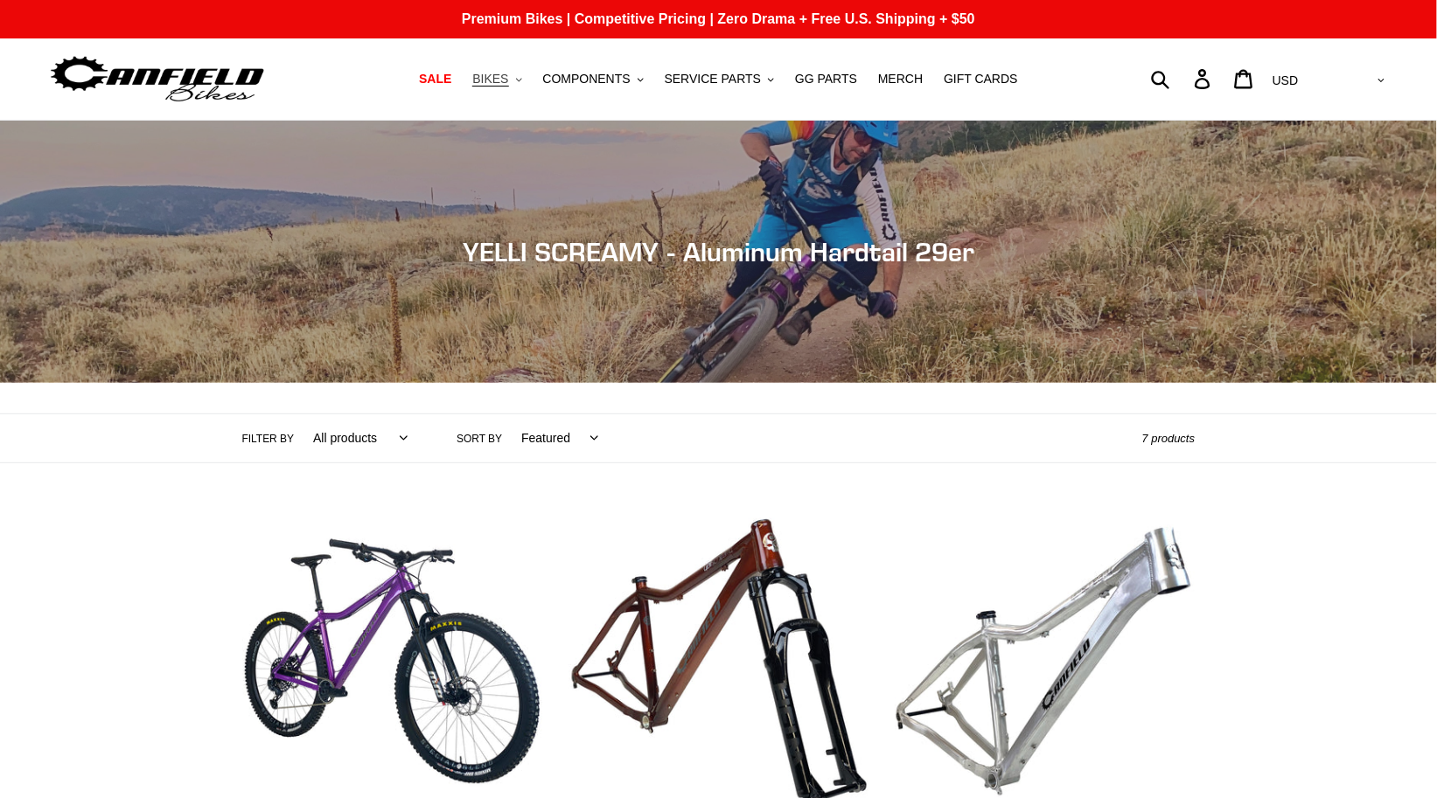
click at [520, 83] on button "BIKES .cls-1{fill:#231f20}" at bounding box center [496, 79] width 66 height 24
